Goal: Information Seeking & Learning: Check status

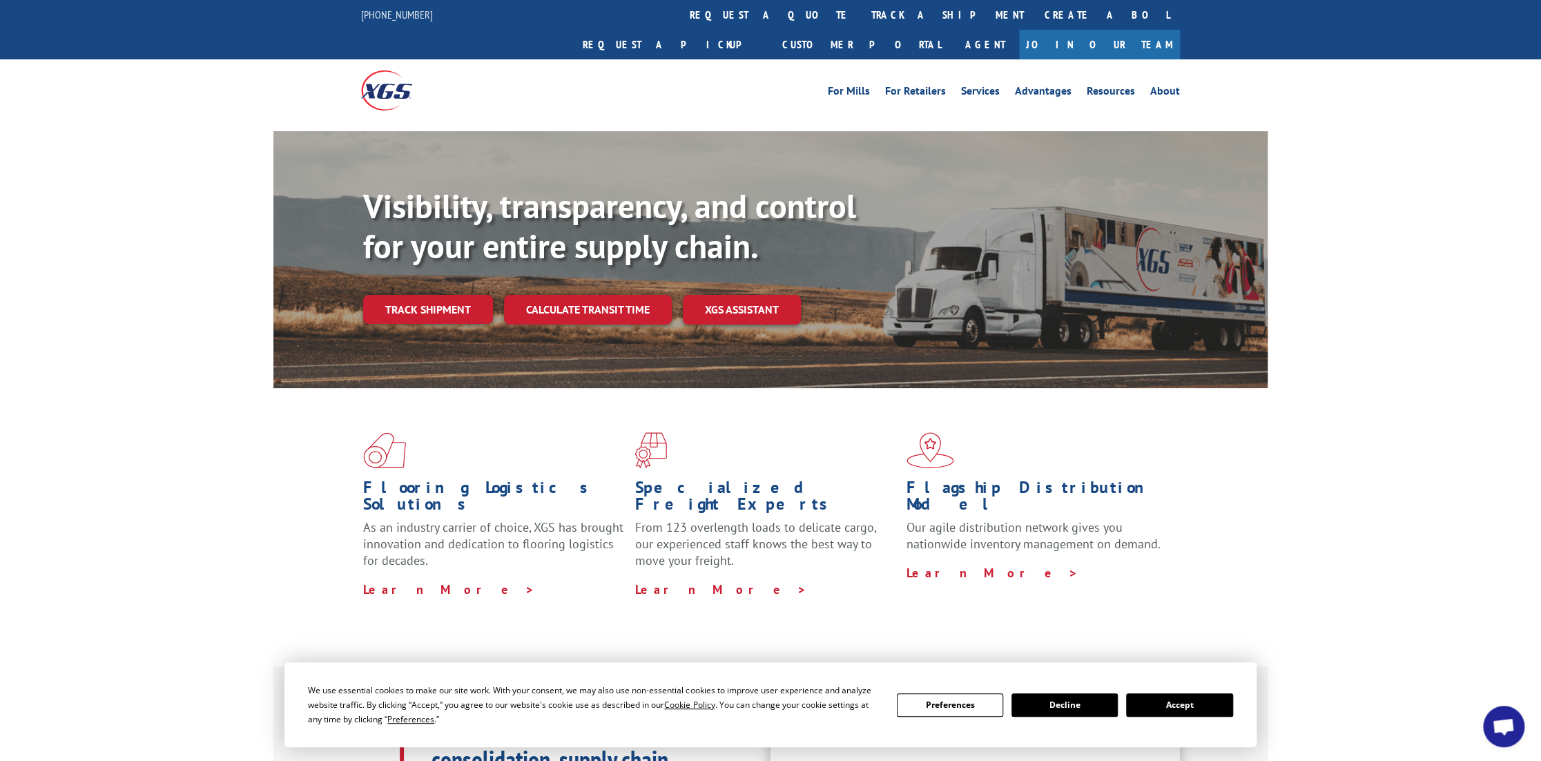
click at [414, 294] on div "Visibility, transparency, and control for your entire supply chain. Track shipm…" at bounding box center [815, 282] width 904 height 193
click at [420, 295] on link "Track shipment" at bounding box center [428, 309] width 130 height 29
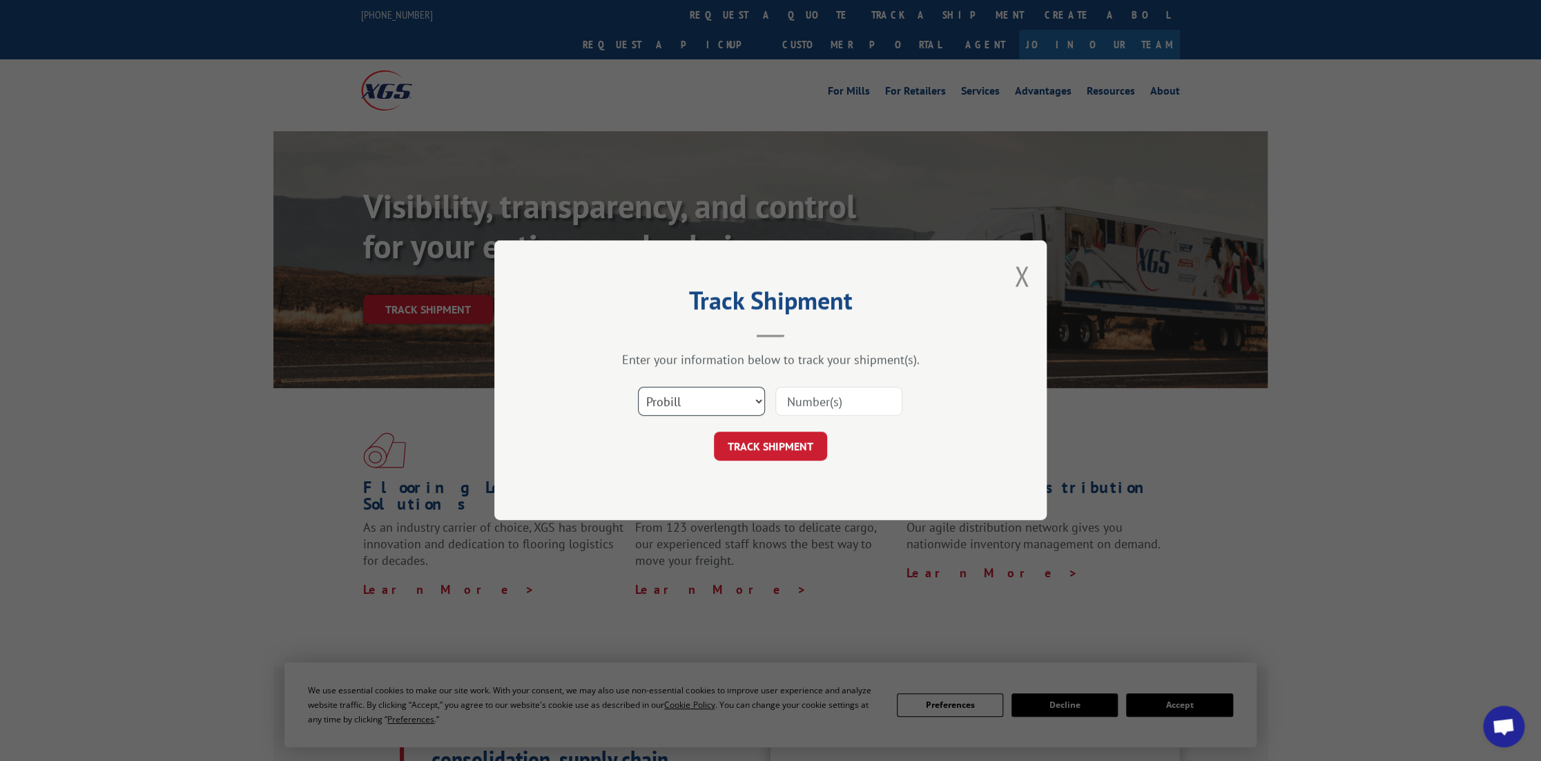
drag, startPoint x: 759, startPoint y: 404, endPoint x: 741, endPoint y: 408, distance: 19.0
click at [757, 407] on select "Select category... Probill BOL PO" at bounding box center [701, 401] width 127 height 29
select select "bol"
click at [638, 387] on select "Select category... Probill BOL PO" at bounding box center [701, 401] width 127 height 29
click at [812, 401] on input at bounding box center [838, 401] width 127 height 29
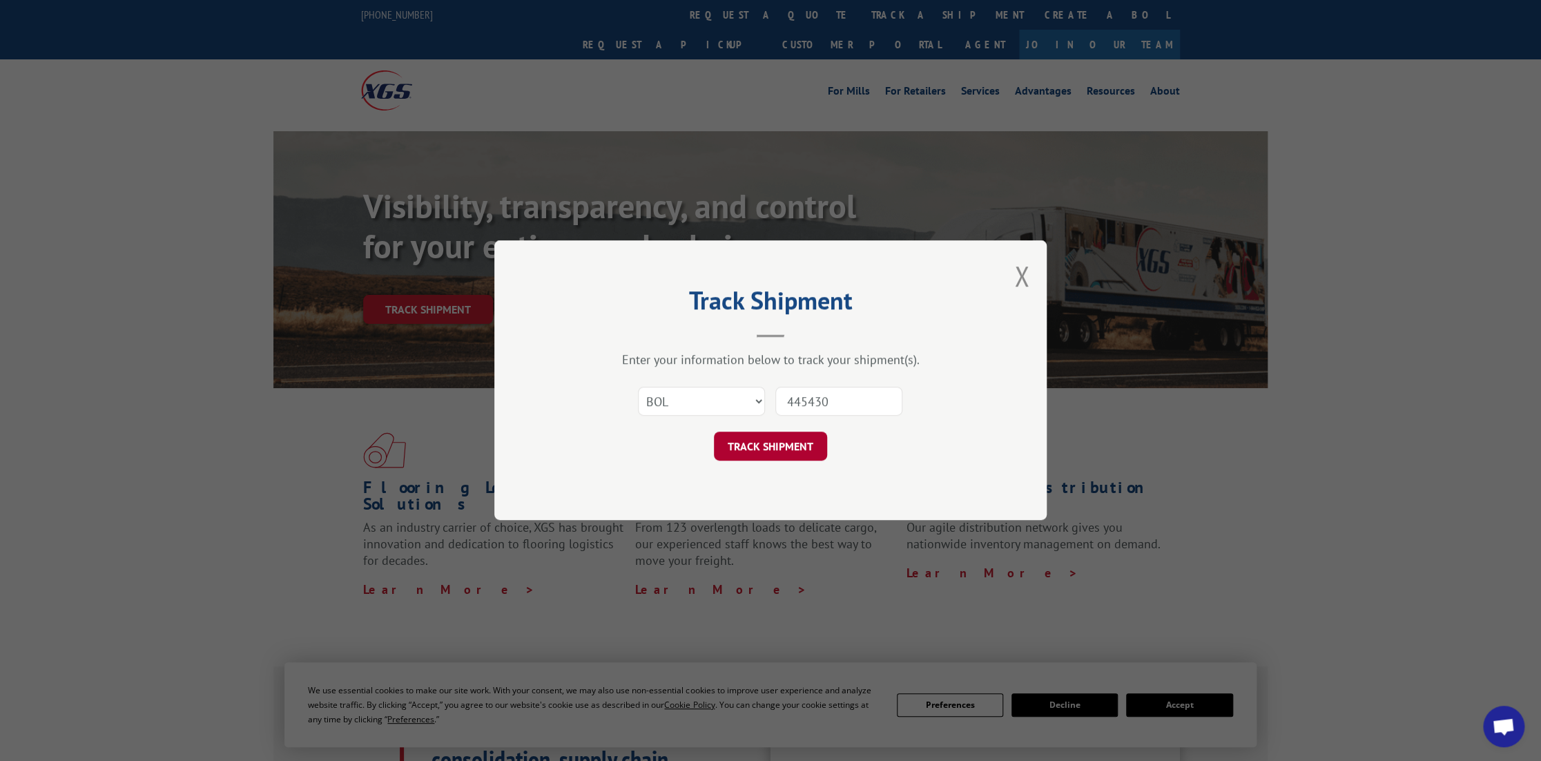
type input "445430"
click at [764, 432] on button "TRACK SHIPMENT" at bounding box center [770, 446] width 113 height 29
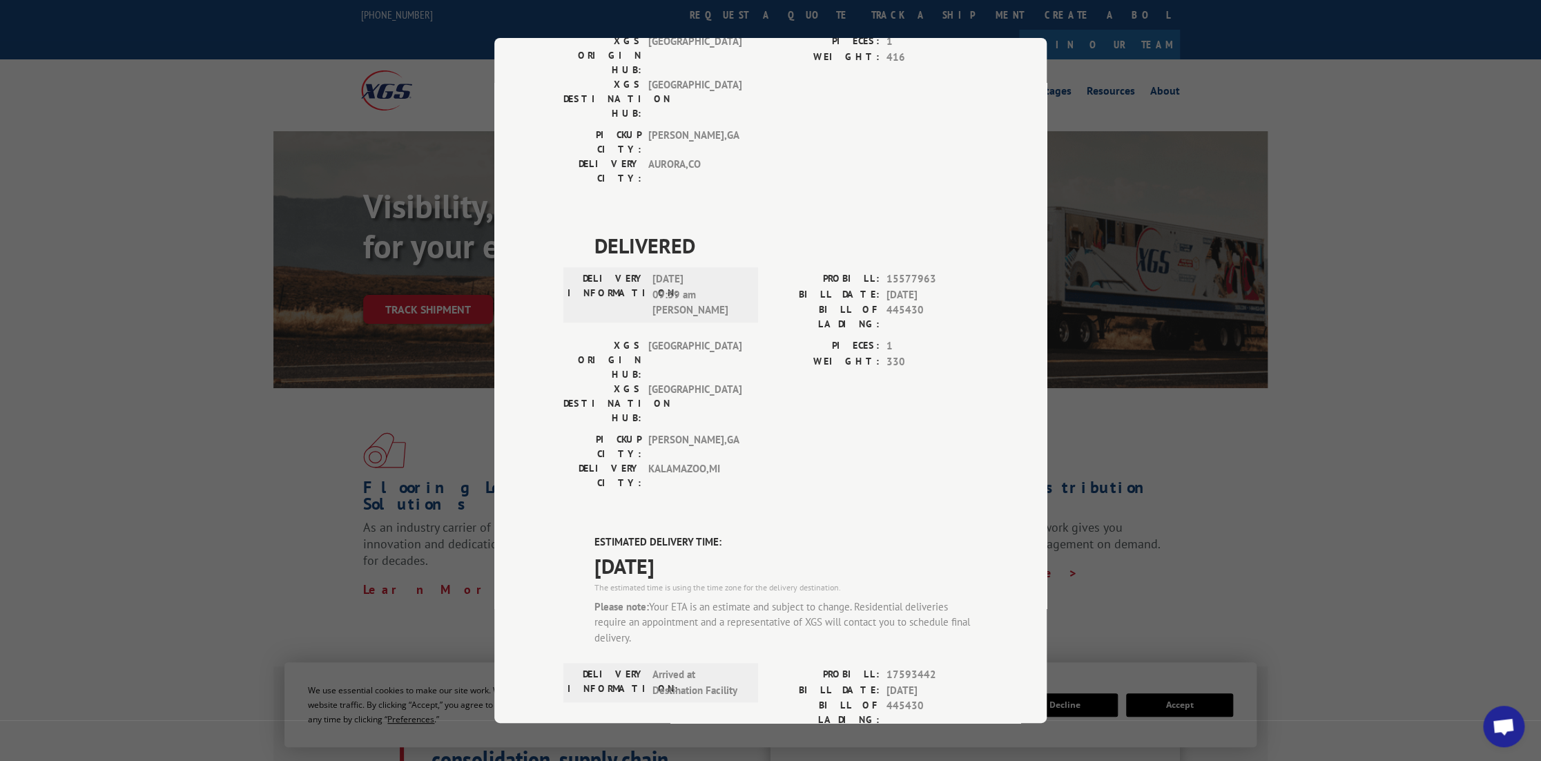
scroll to position [905, 0]
